Goal: Task Accomplishment & Management: Complete application form

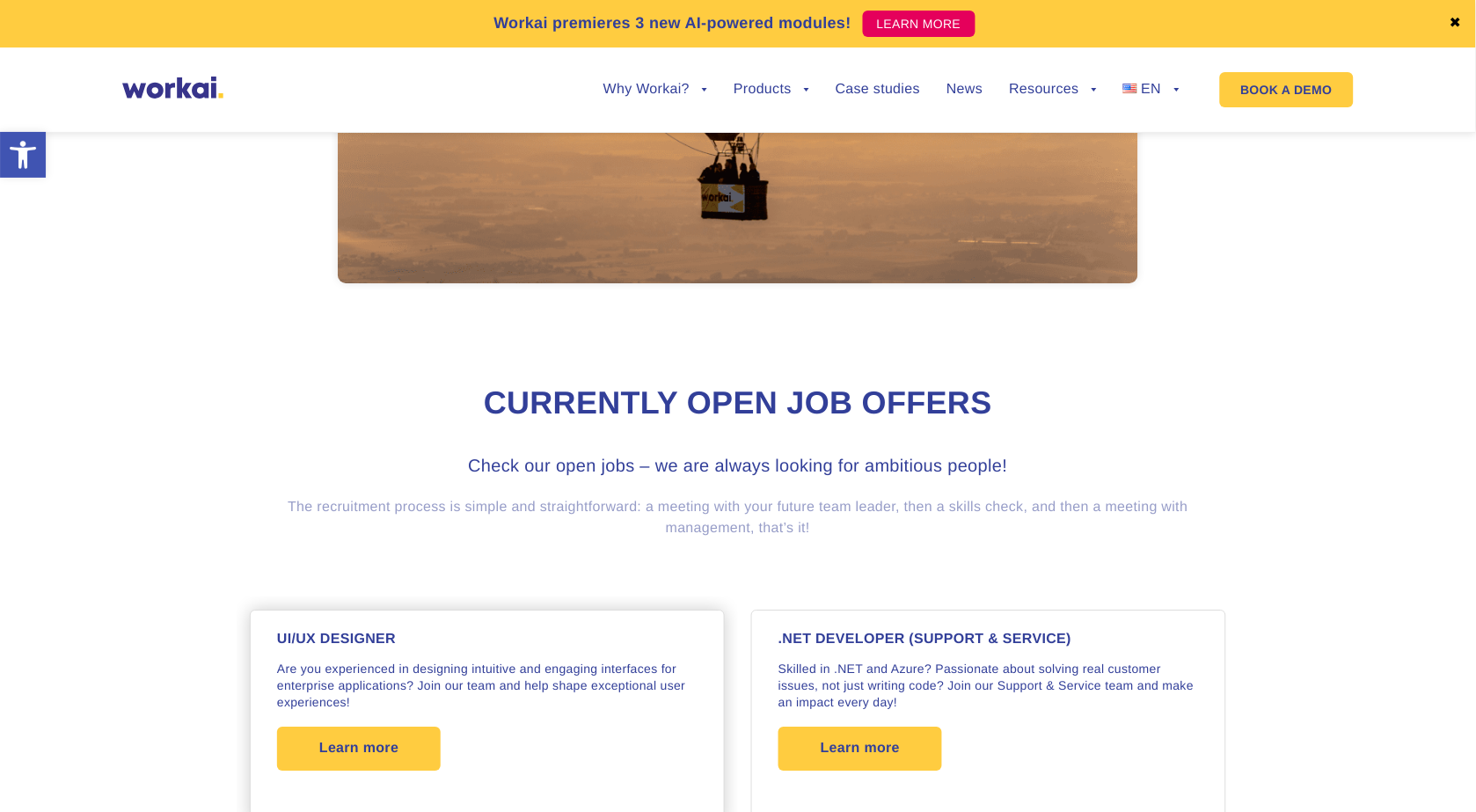
scroll to position [1172, 0]
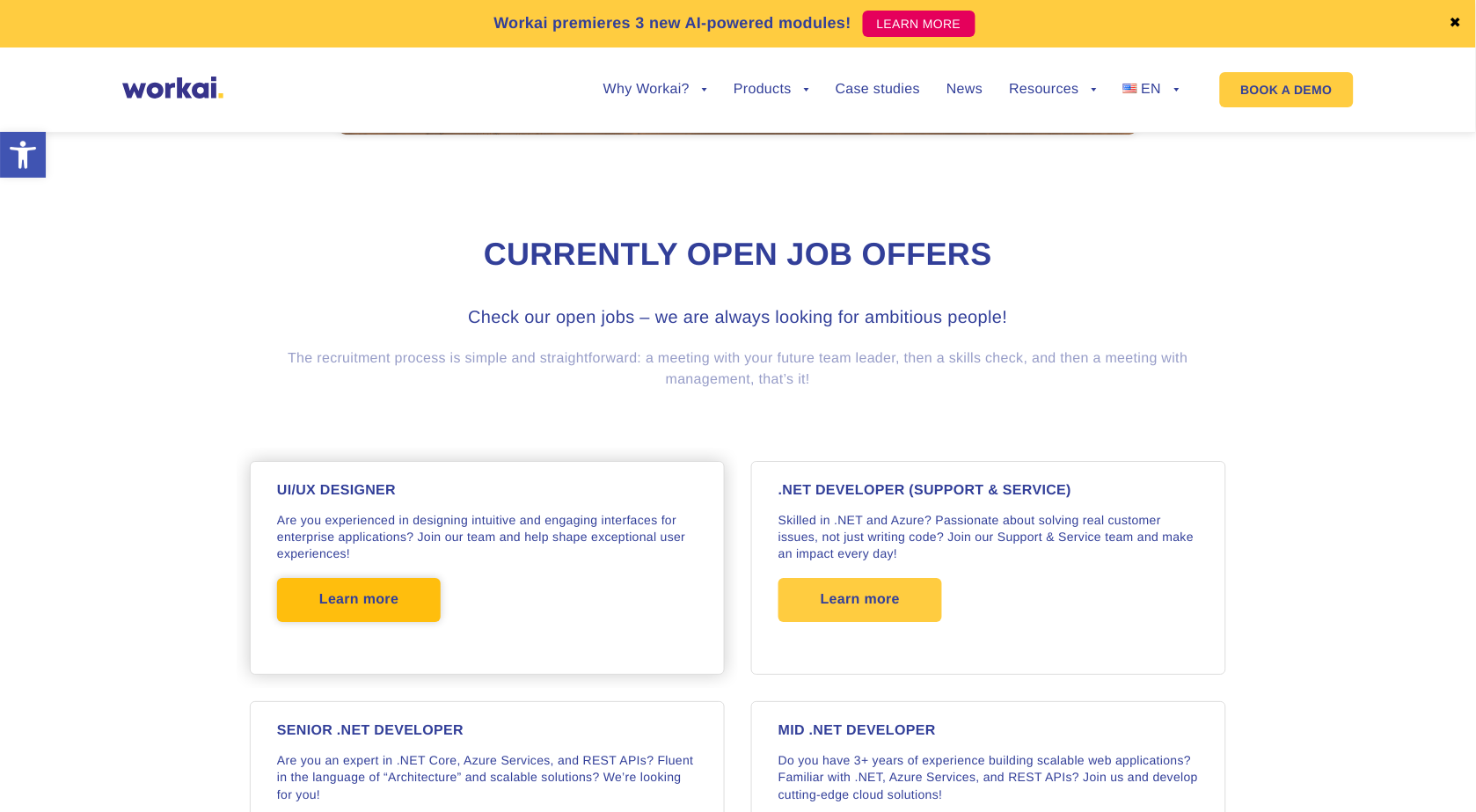
click at [433, 612] on span "Learn more" at bounding box center [358, 599] width 164 height 44
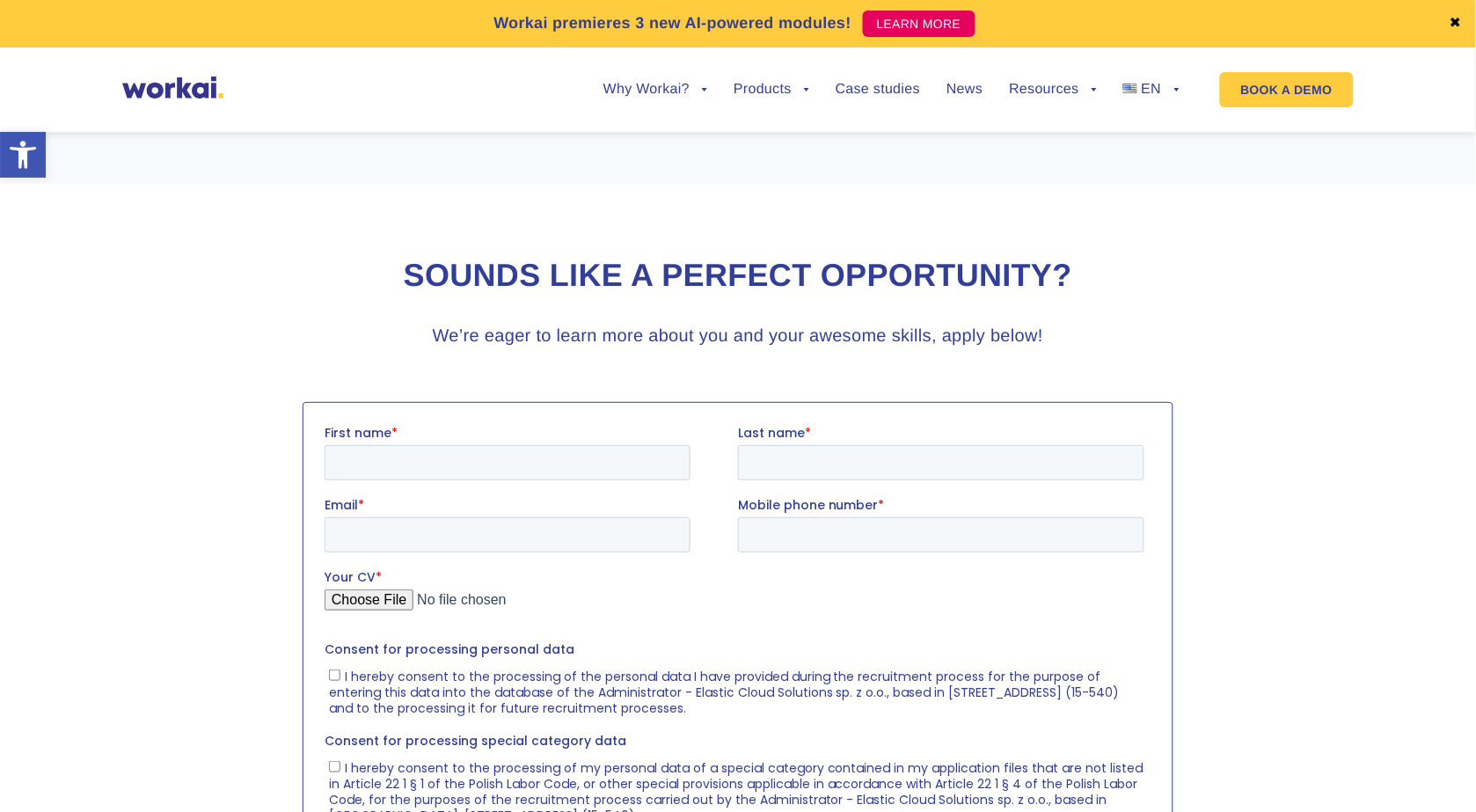
scroll to position [1759, 0]
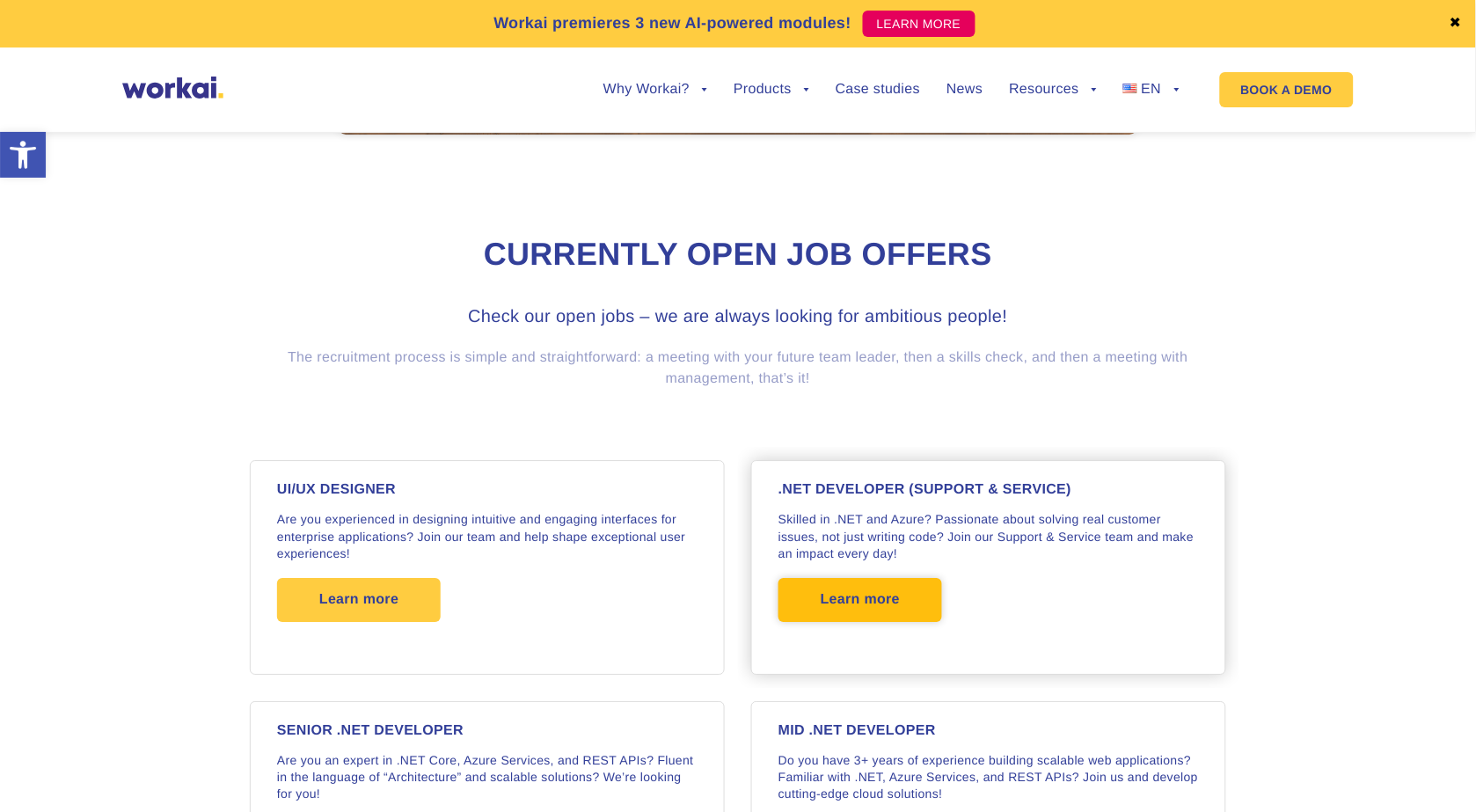
click at [848, 599] on span "Learn more" at bounding box center [860, 599] width 79 height 44
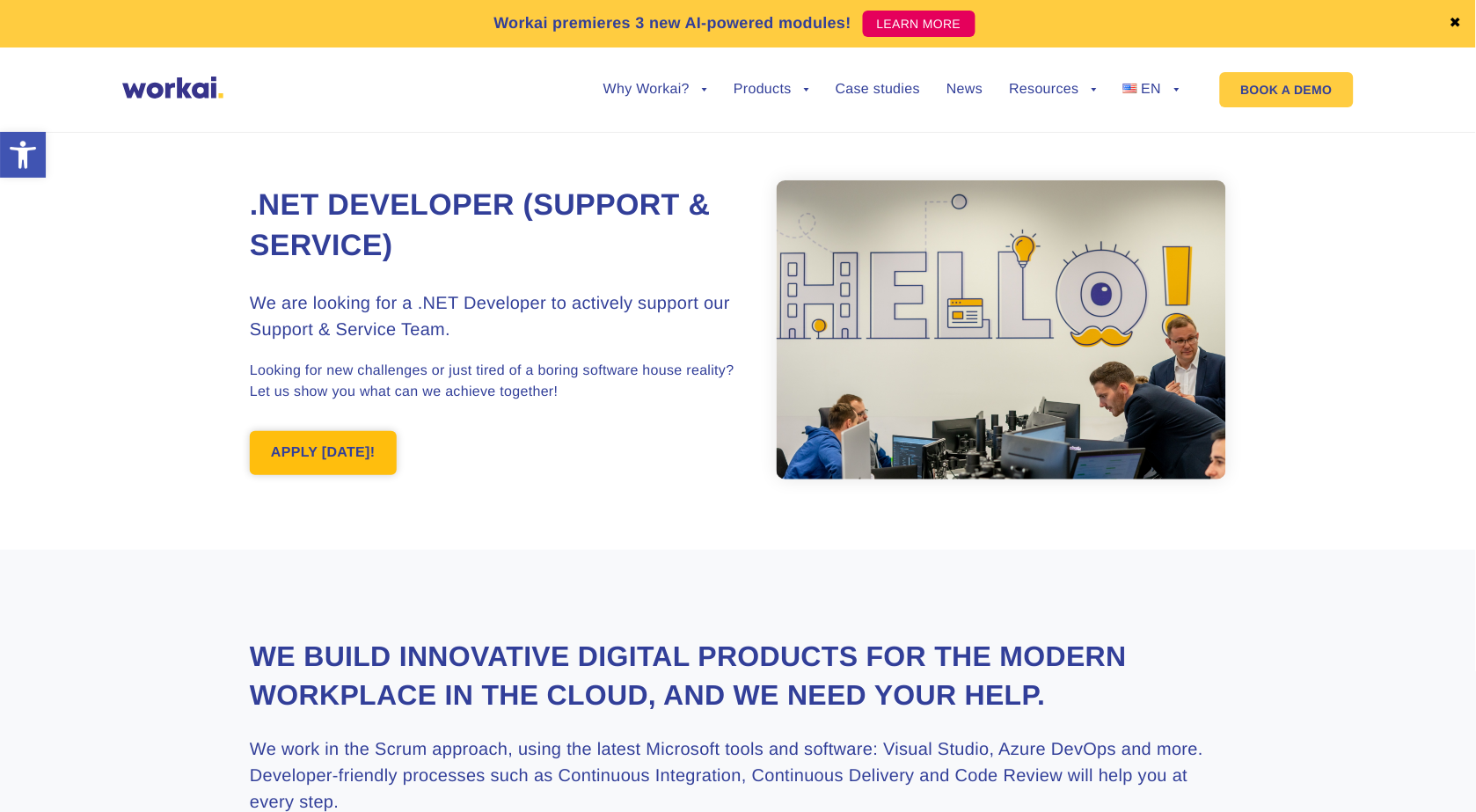
click at [338, 447] on link "APPLY [DATE]!" at bounding box center [323, 452] width 147 height 44
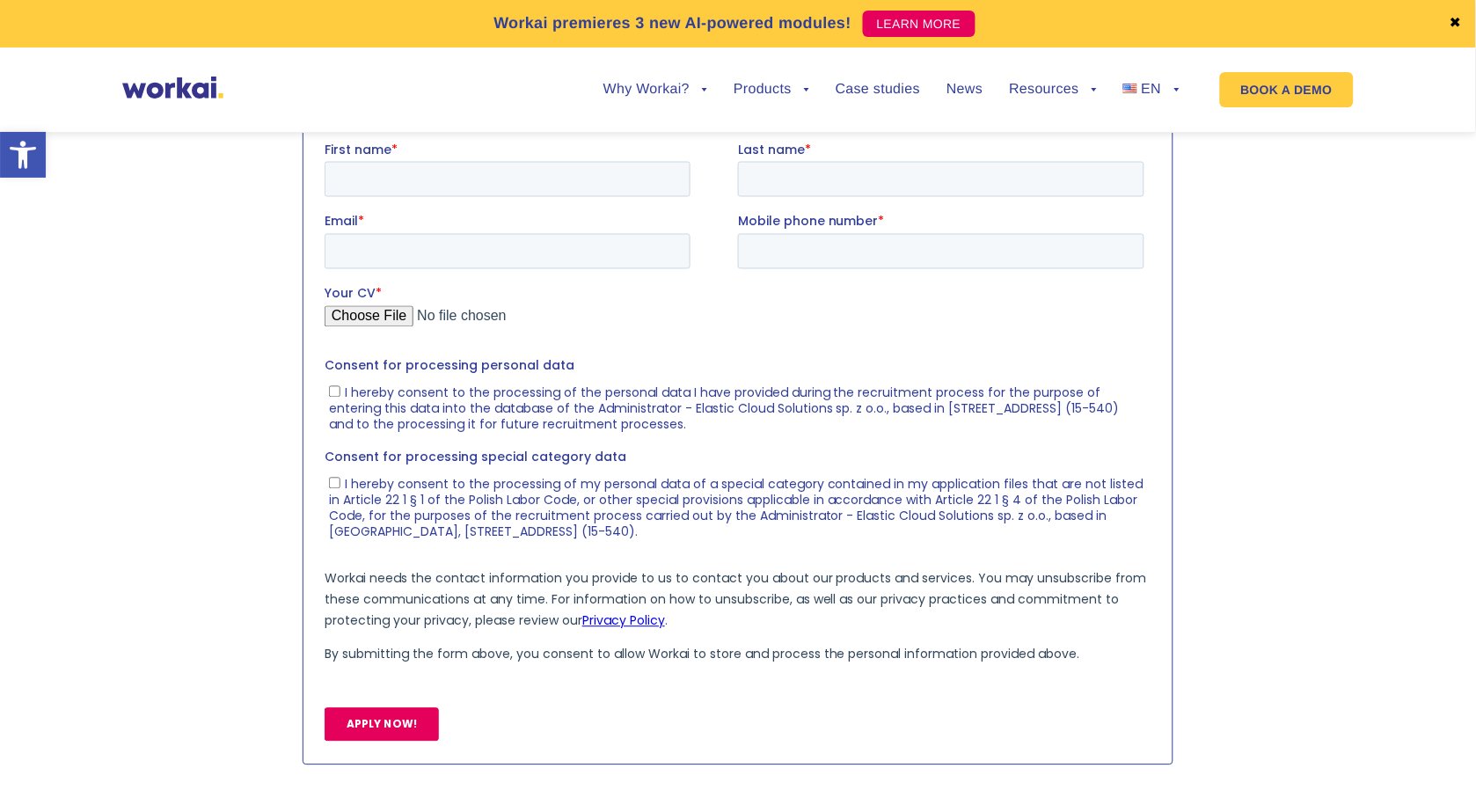
scroll to position [2322, 0]
